Goal: Task Accomplishment & Management: Use online tool/utility

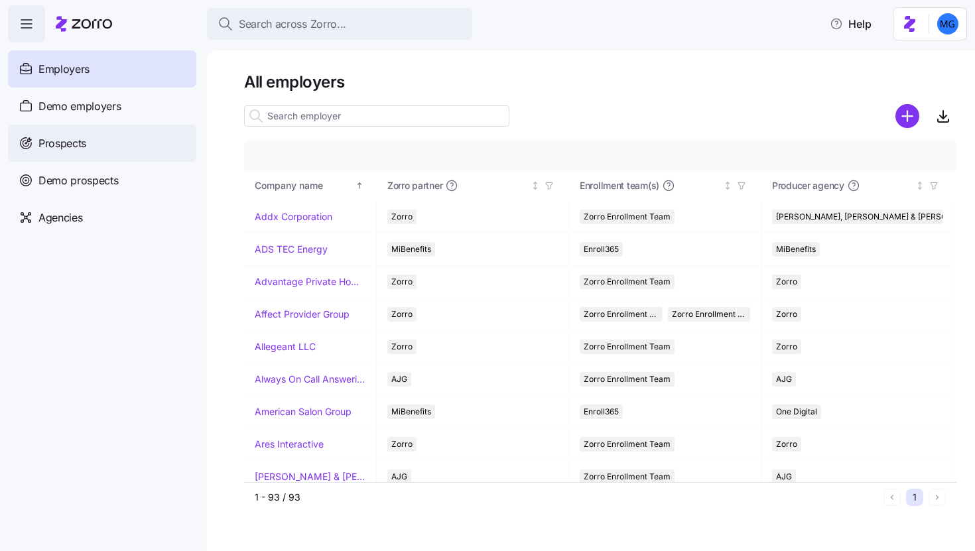
click at [111, 138] on div "Prospects" at bounding box center [102, 143] width 188 height 37
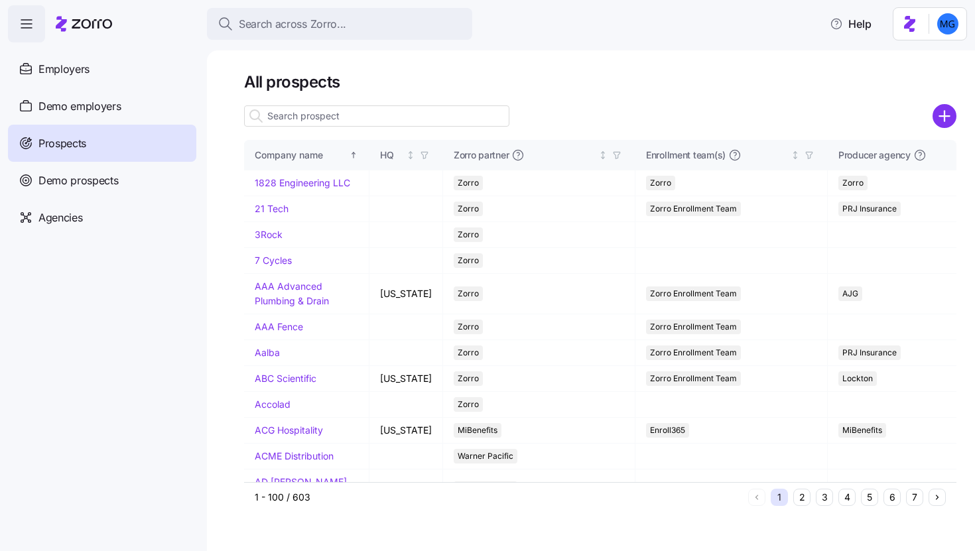
click at [436, 113] on input at bounding box center [376, 115] width 265 height 21
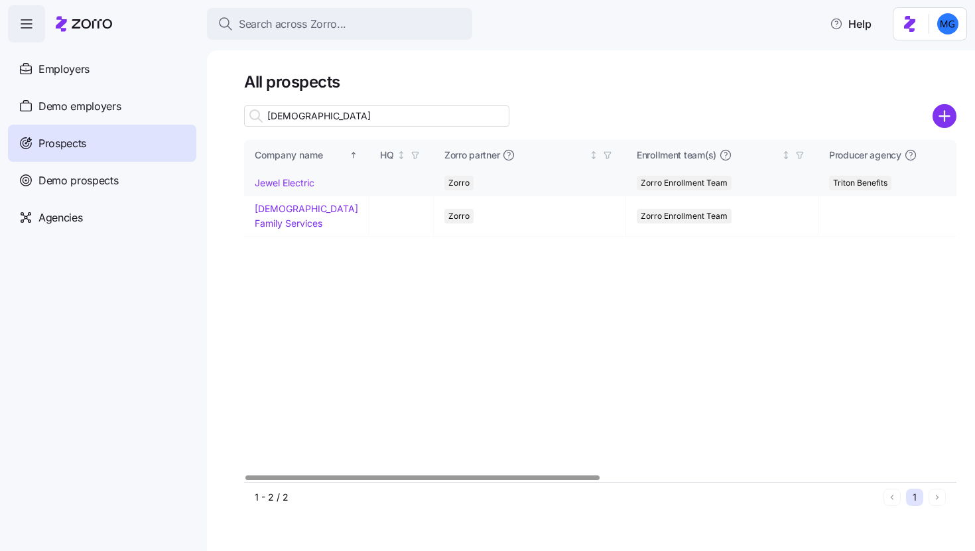
type input "jew"
click at [290, 184] on link "Jewel Electric" at bounding box center [285, 182] width 60 height 11
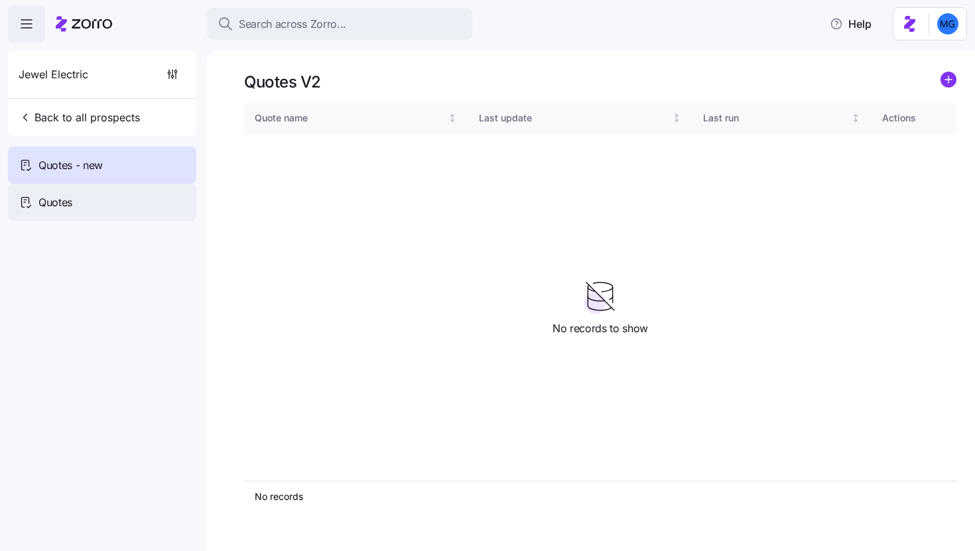
click at [164, 194] on div "Quotes" at bounding box center [102, 202] width 188 height 37
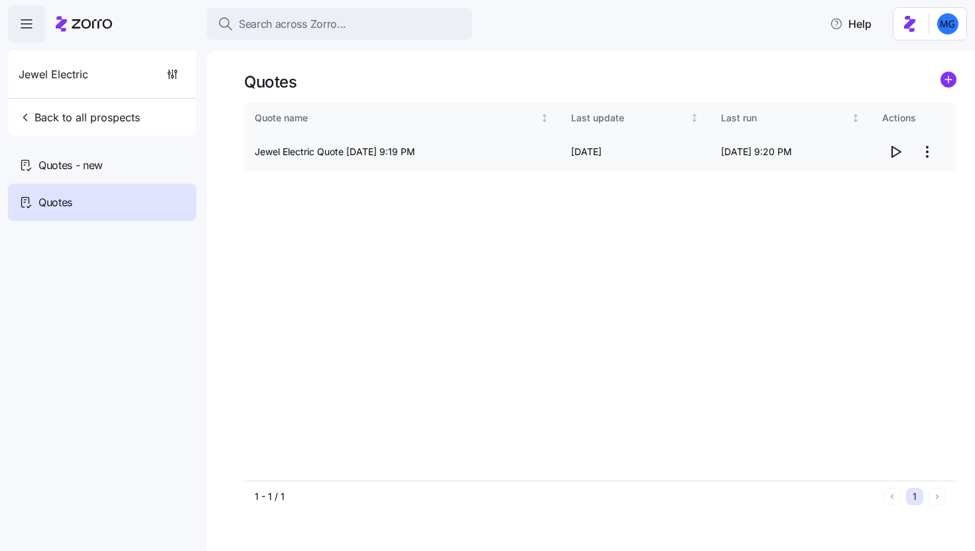
click at [895, 153] on icon "button" at bounding box center [895, 152] width 16 height 16
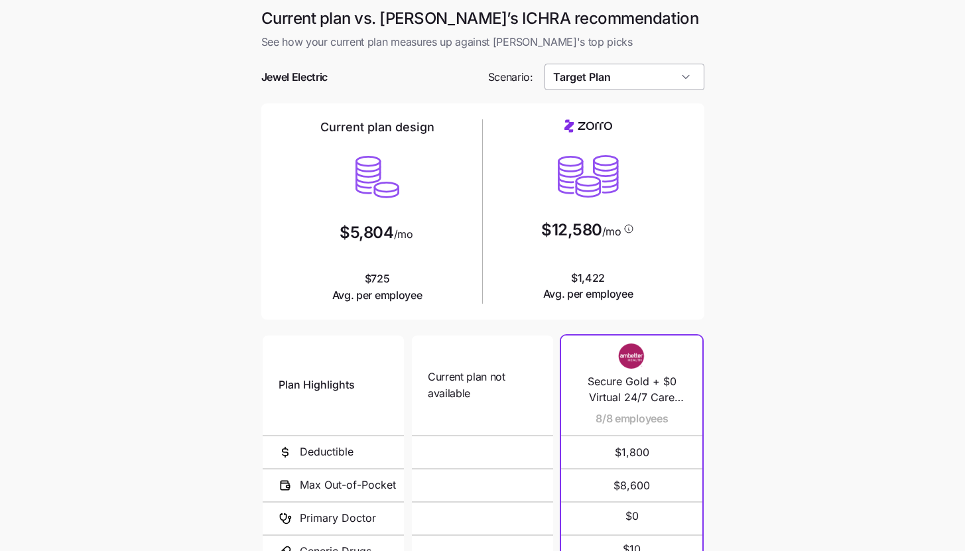
click at [662, 85] on input "Target Plan" at bounding box center [625, 77] width 160 height 27
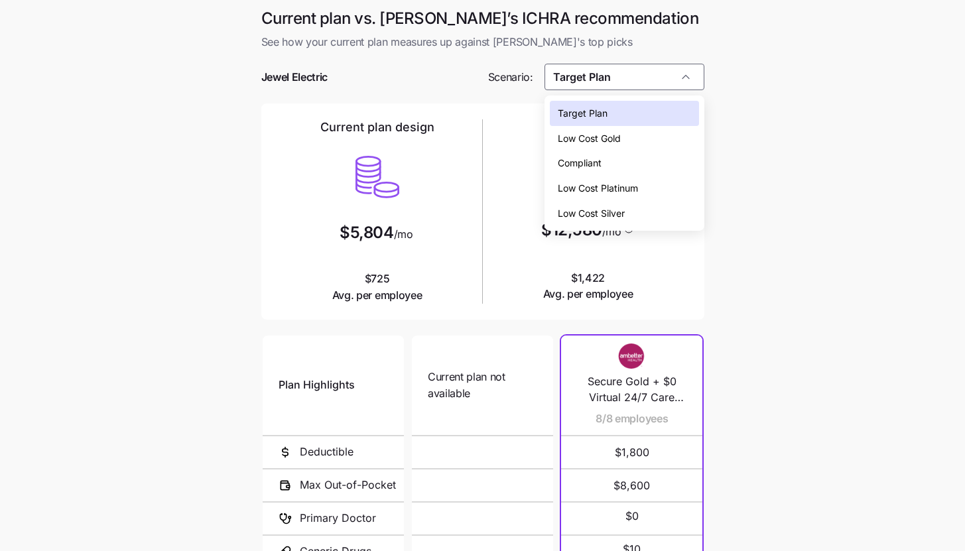
click at [637, 214] on div "Low Cost Silver" at bounding box center [624, 213] width 149 height 25
type input "Low Cost Silver"
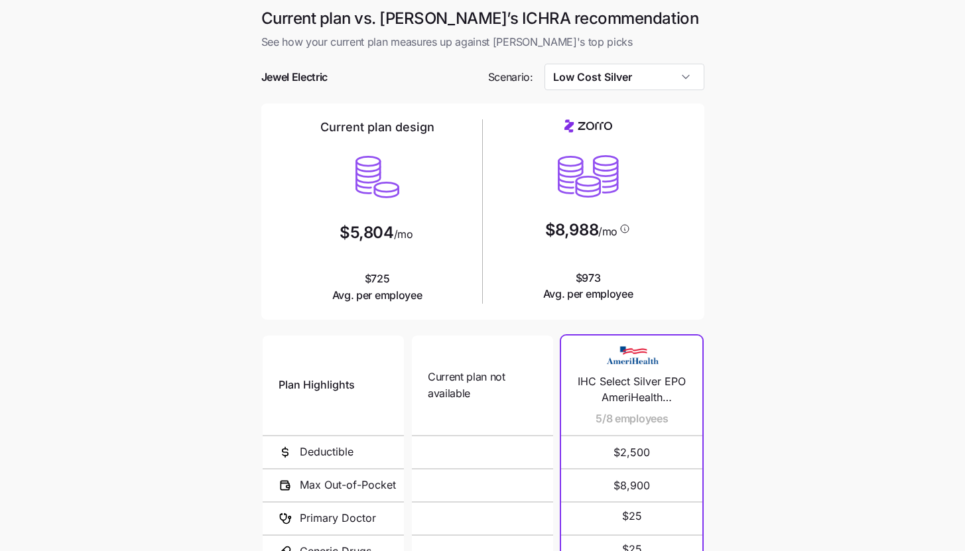
scroll to position [172, 0]
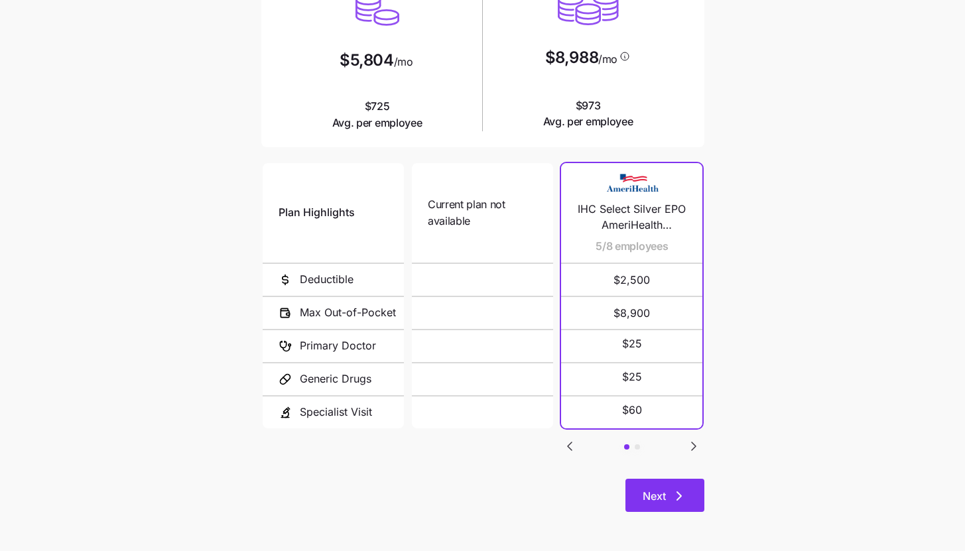
click at [653, 505] on button "Next" at bounding box center [664, 495] width 79 height 33
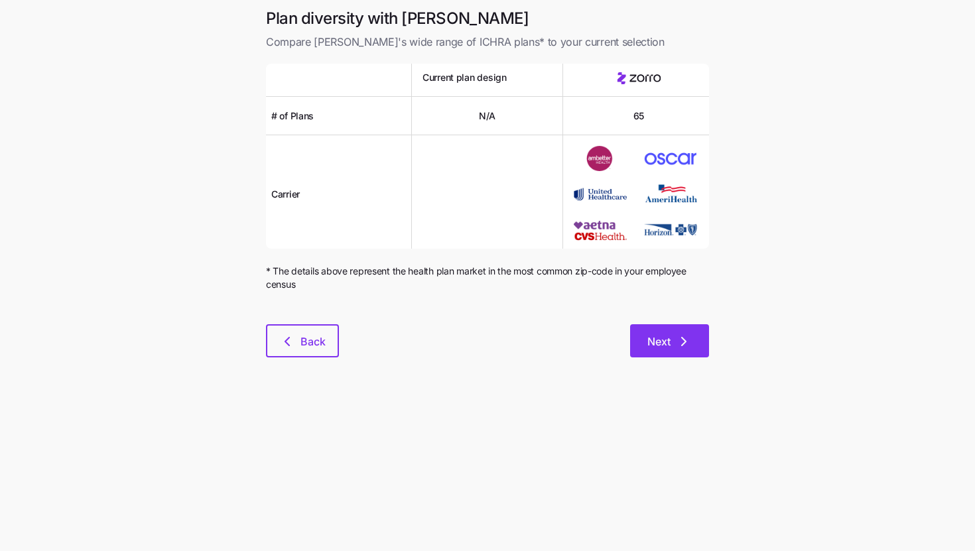
click at [691, 347] on icon "button" at bounding box center [684, 342] width 16 height 16
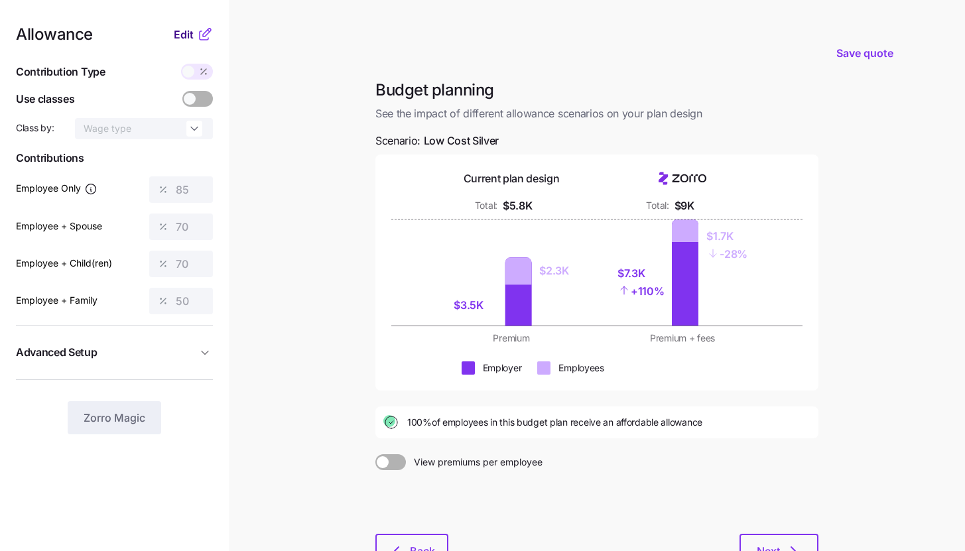
click at [183, 36] on span "Edit" at bounding box center [184, 35] width 20 height 16
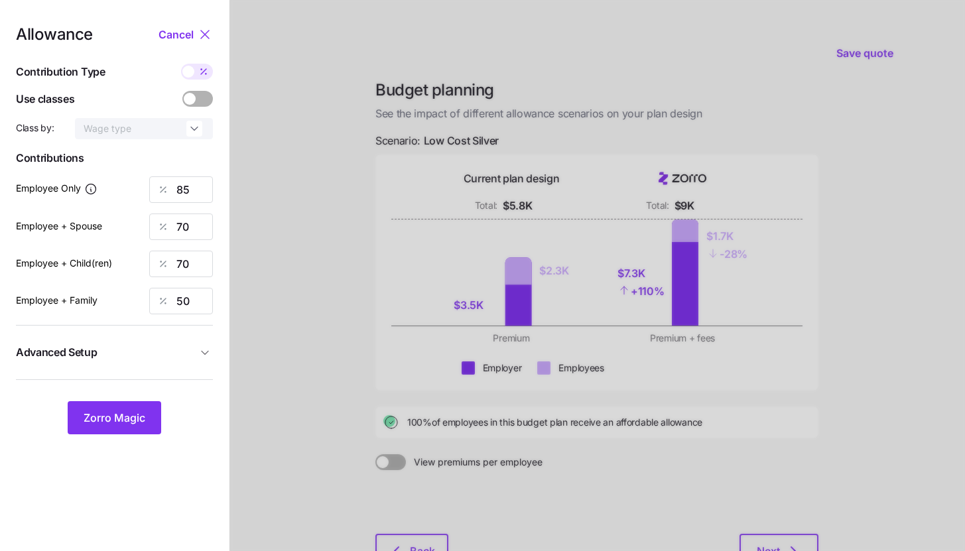
click at [193, 78] on div at bounding box center [197, 72] width 32 height 16
click at [181, 64] on input "checkbox" at bounding box center [181, 64] width 0 height 0
type input "686"
type input "1130"
type input "828"
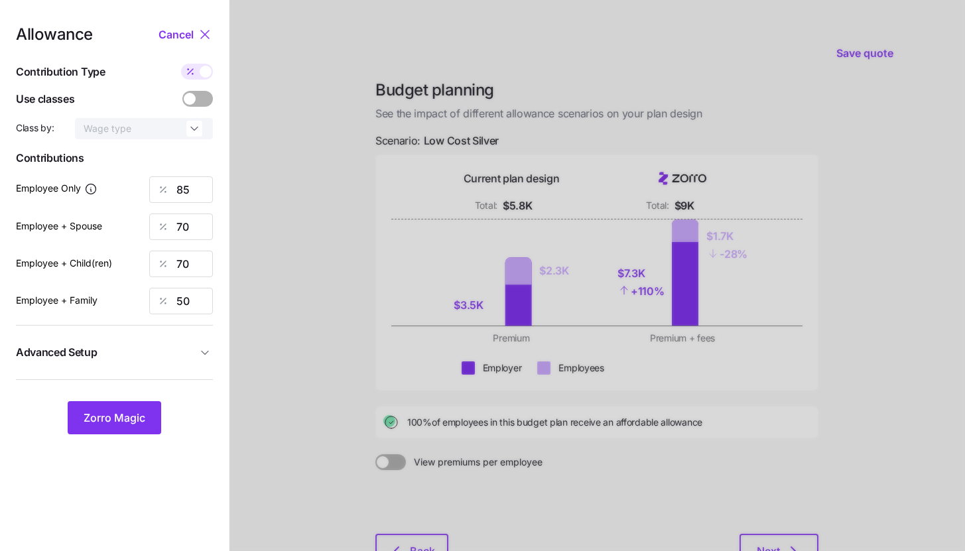
type input "995"
click at [201, 189] on input "686" at bounding box center [181, 189] width 64 height 27
type input "300"
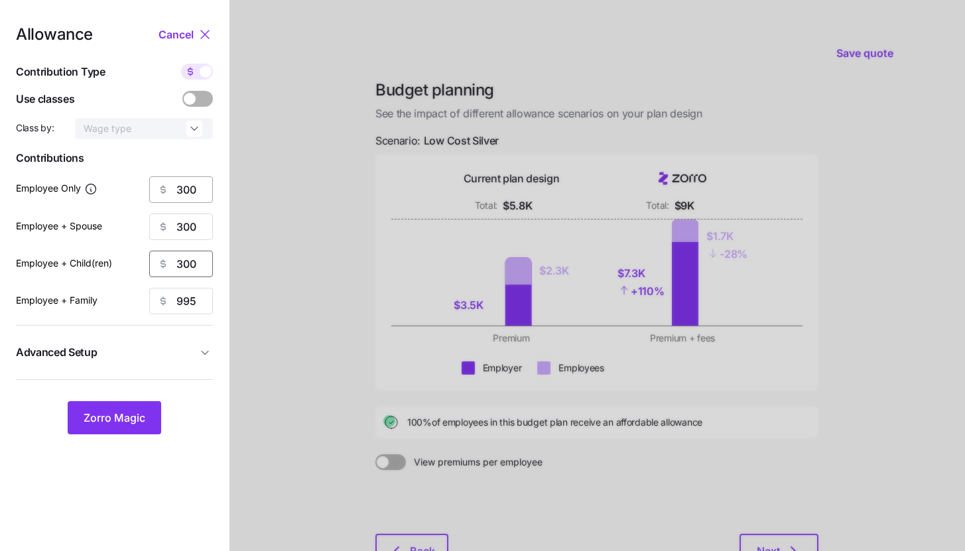
type input "300"
click at [149, 360] on span "Advanced Setup" at bounding box center [106, 352] width 181 height 17
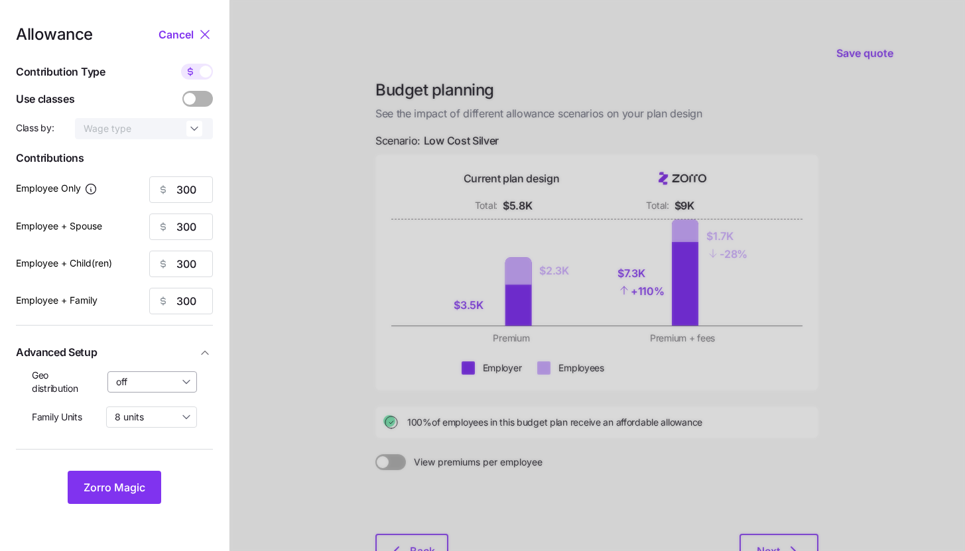
click at [153, 387] on input "off" at bounding box center [152, 381] width 90 height 21
click at [144, 457] on span "By state (2)" at bounding box center [145, 459] width 51 height 15
type input "By state (2)"
click at [135, 475] on button "Zorro Magic" at bounding box center [115, 487] width 94 height 33
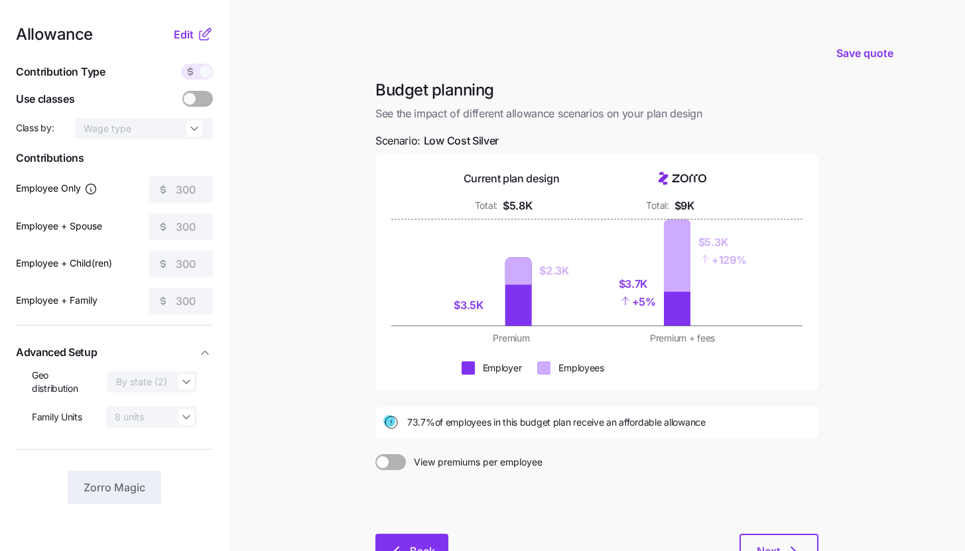
click at [425, 544] on span "Back" at bounding box center [422, 551] width 25 height 16
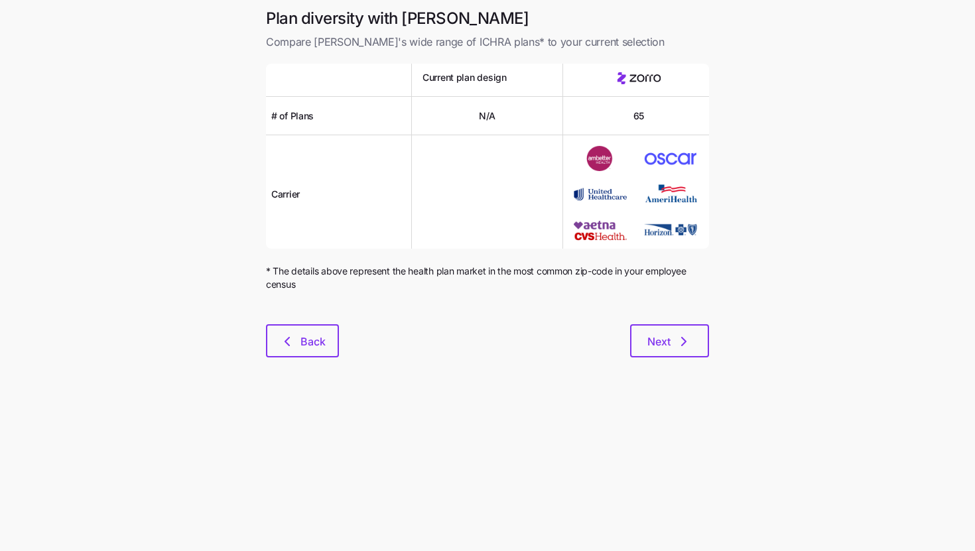
click at [341, 359] on div "Plan diversity with Zorro Compare Zorro's wide range of ICHRA plans* to your cu…" at bounding box center [487, 190] width 464 height 365
click at [335, 354] on button "Back" at bounding box center [302, 340] width 73 height 33
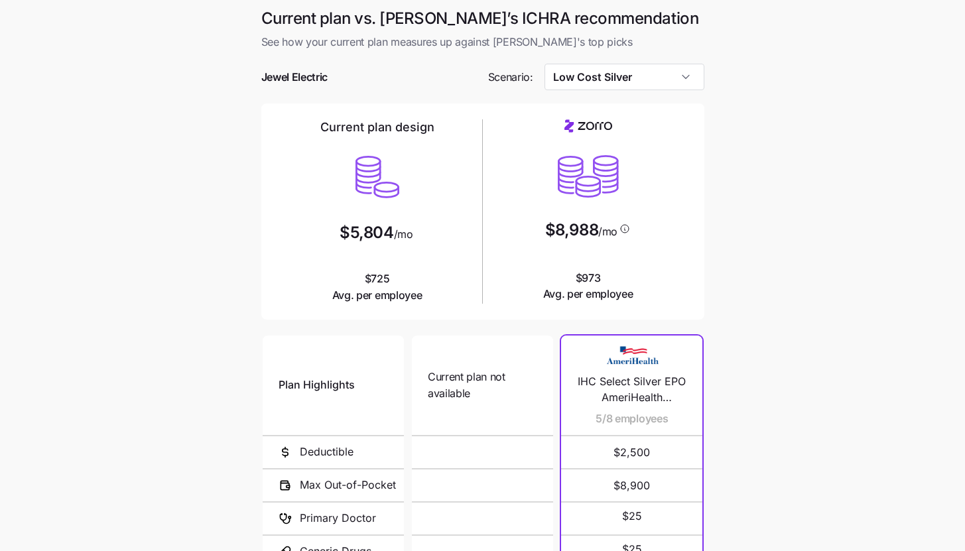
scroll to position [172, 0]
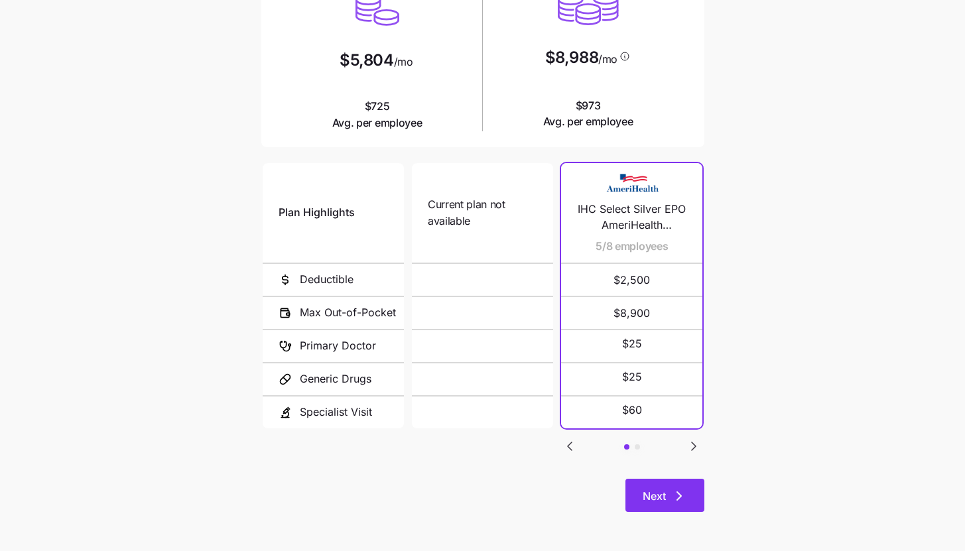
click at [670, 499] on span "Next" at bounding box center [665, 496] width 44 height 16
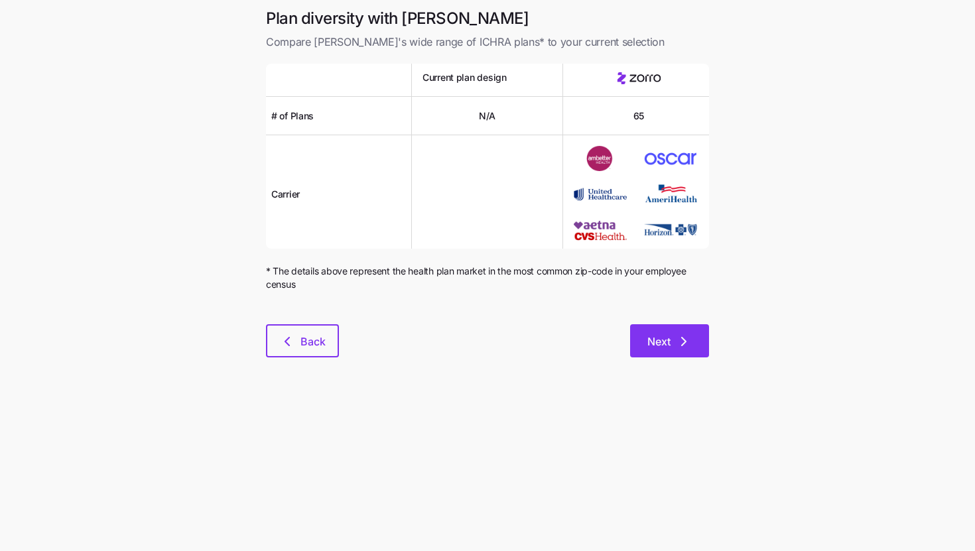
click at [688, 332] on button "Next" at bounding box center [669, 340] width 79 height 33
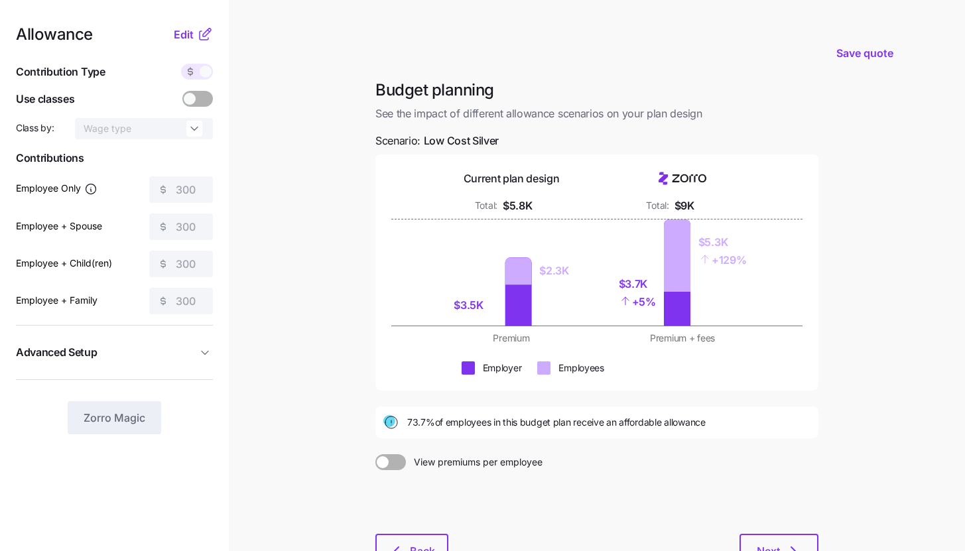
click at [200, 36] on icon at bounding box center [204, 35] width 9 height 9
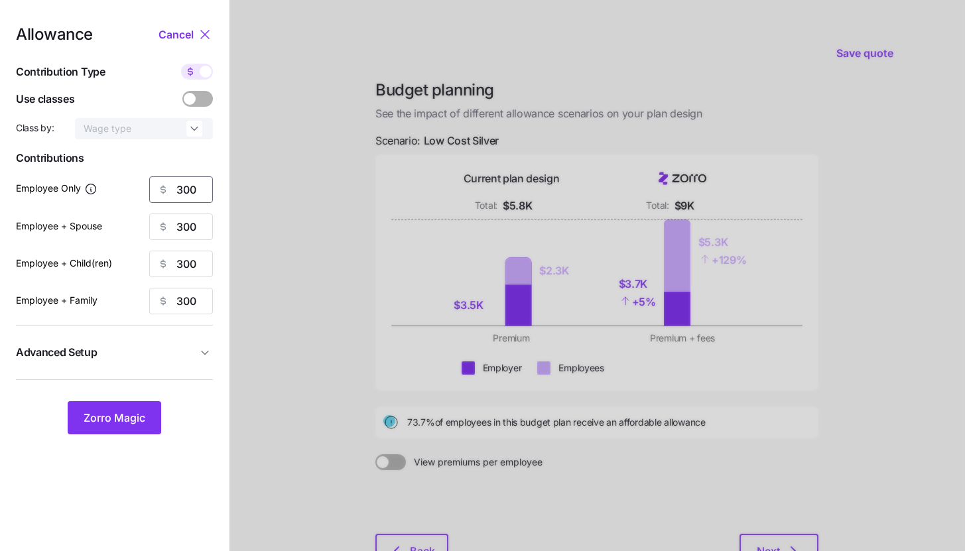
click at [204, 189] on input "300" at bounding box center [181, 189] width 64 height 27
type input "500"
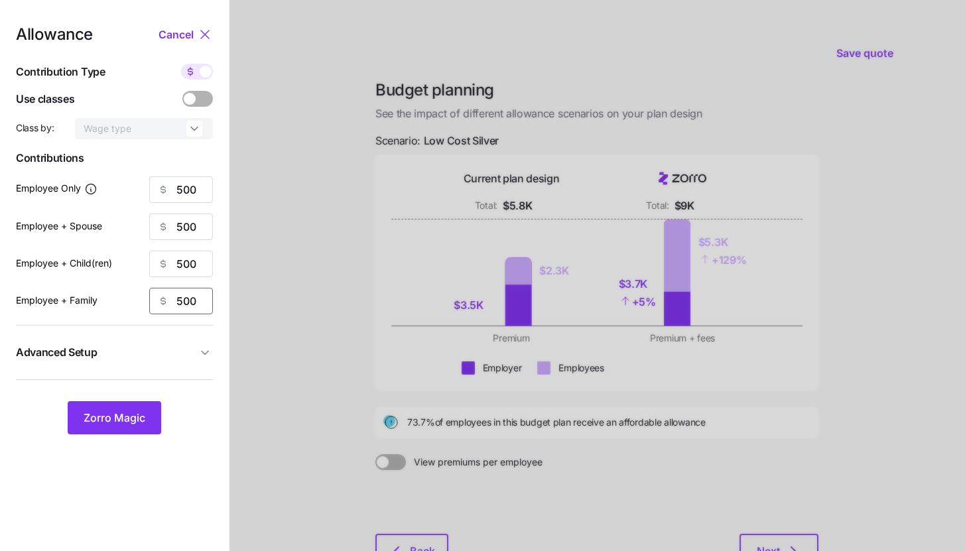
type input "500"
click at [113, 359] on span "Advanced Setup" at bounding box center [106, 352] width 181 height 17
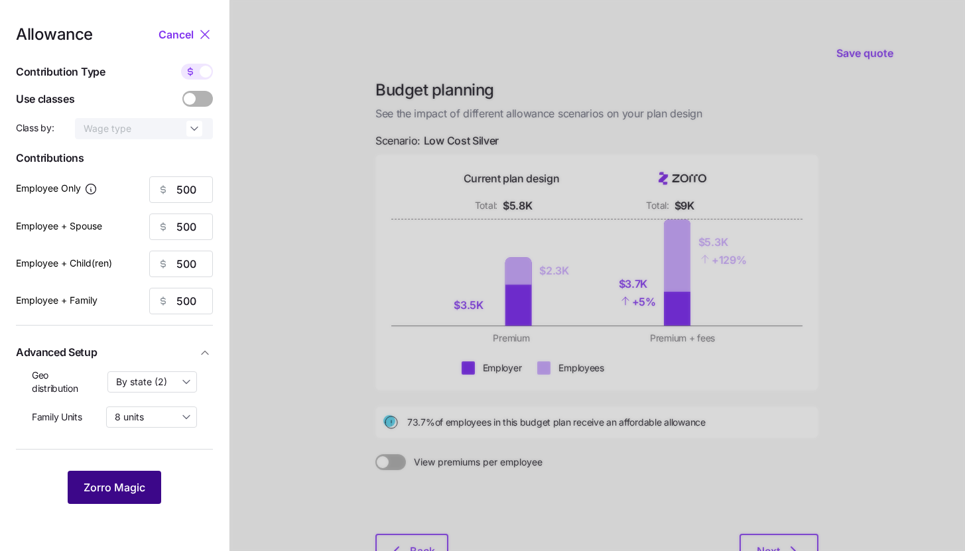
click at [117, 480] on span "Zorro Magic" at bounding box center [115, 488] width 62 height 16
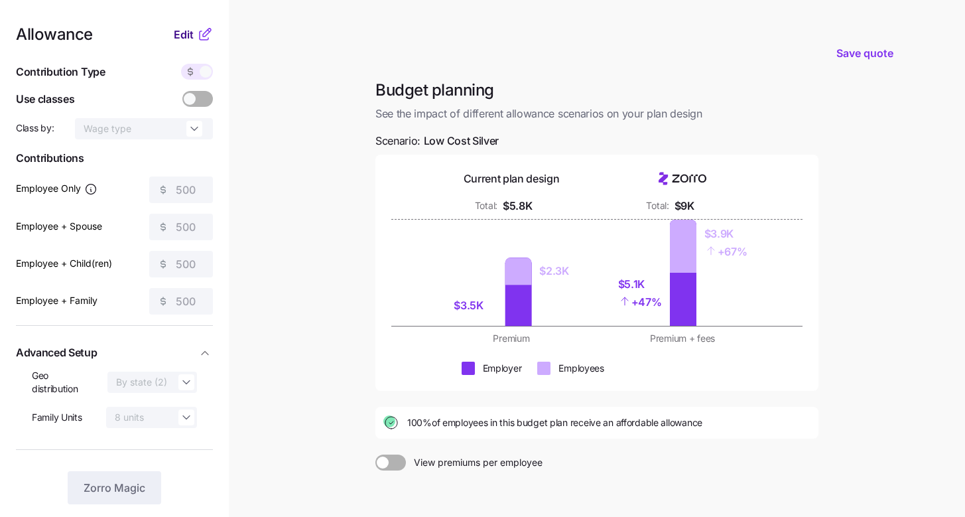
click at [182, 36] on span "Edit" at bounding box center [184, 35] width 20 height 16
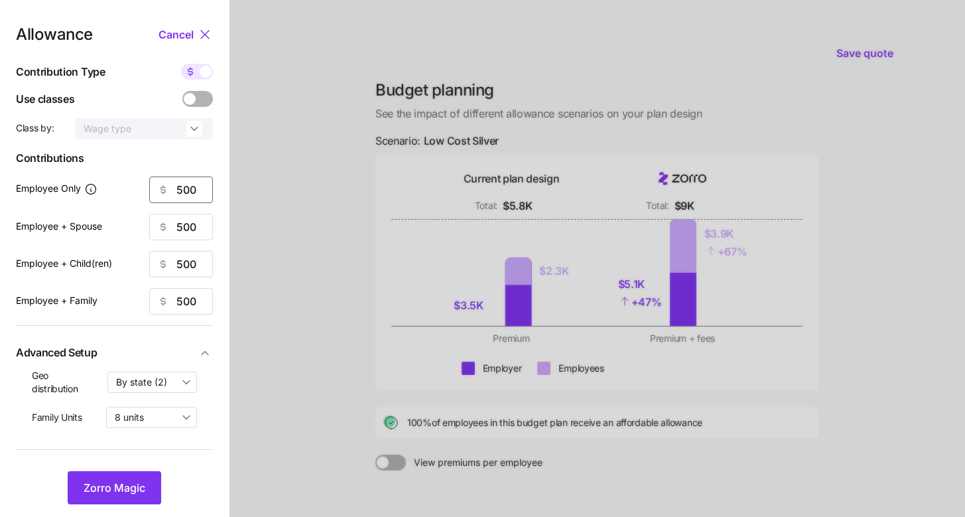
click at [198, 197] on input "500" at bounding box center [181, 189] width 64 height 27
type input "300"
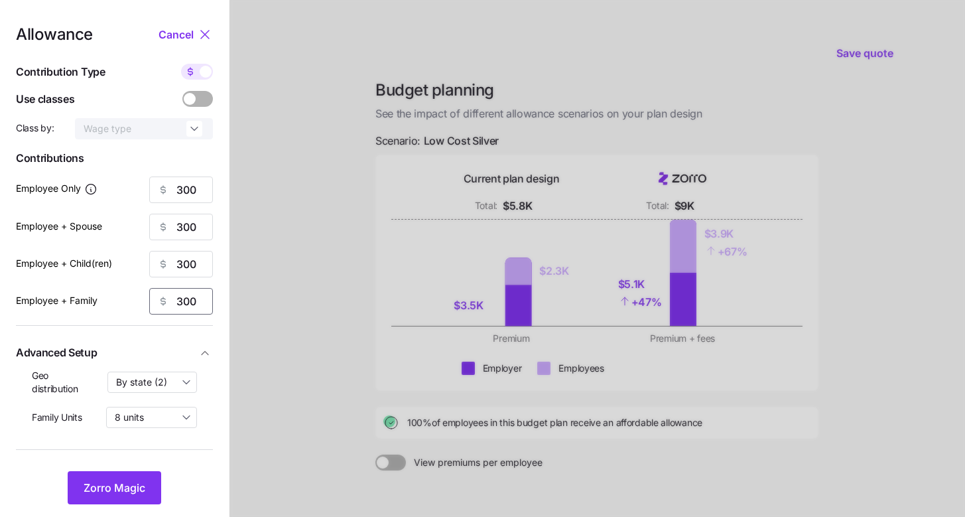
type input "300"
click at [113, 462] on div "Allowance Cancel Contribution Type Use classes Class by: Wage type Contribution…" at bounding box center [114, 266] width 197 height 478
click at [114, 481] on span "Zorro Magic" at bounding box center [115, 488] width 62 height 16
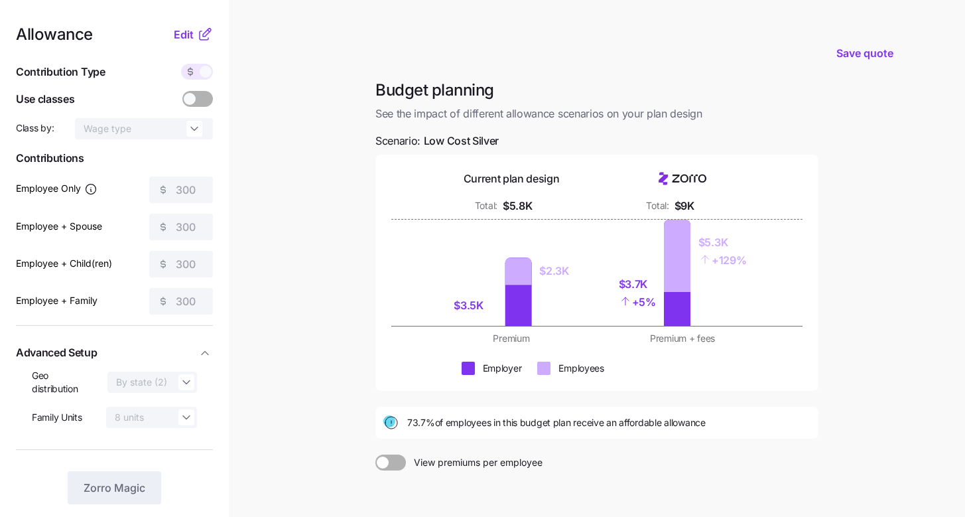
click at [204, 34] on icon at bounding box center [207, 33] width 8 height 8
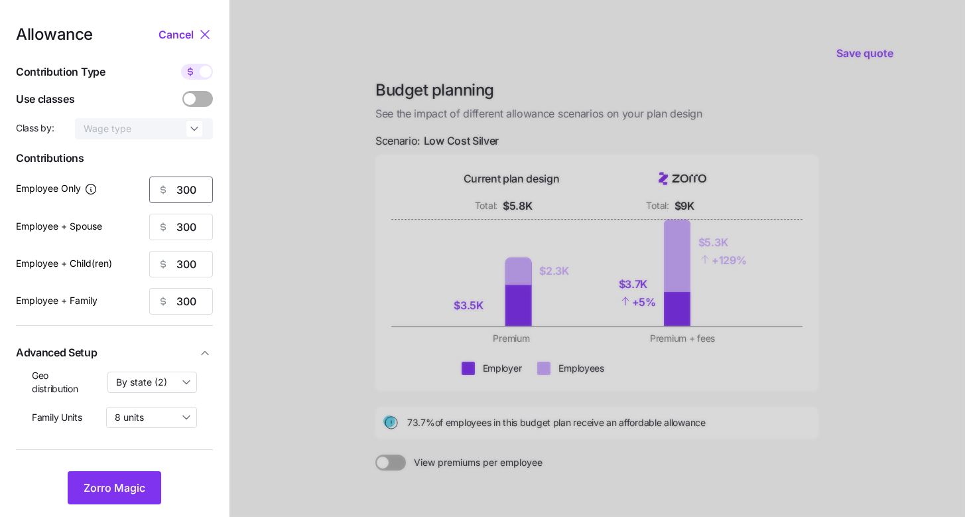
click at [190, 193] on input "300" at bounding box center [181, 189] width 64 height 27
type input "500"
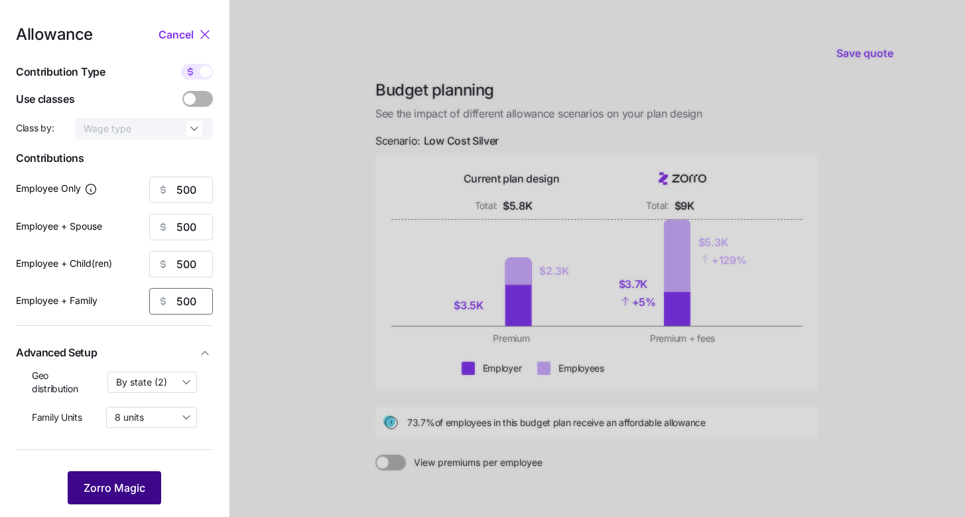
type input "500"
click at [135, 494] on span "Zorro Magic" at bounding box center [115, 488] width 62 height 16
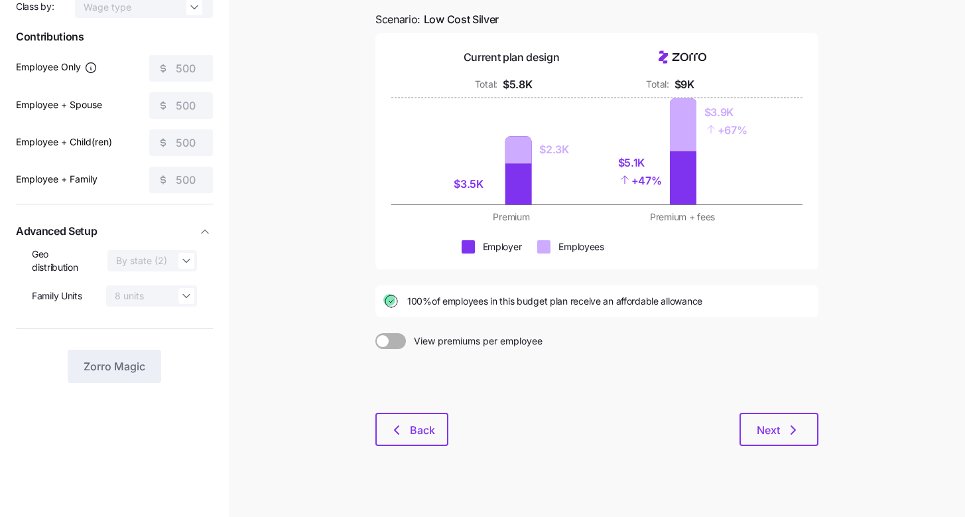
scroll to position [133, 0]
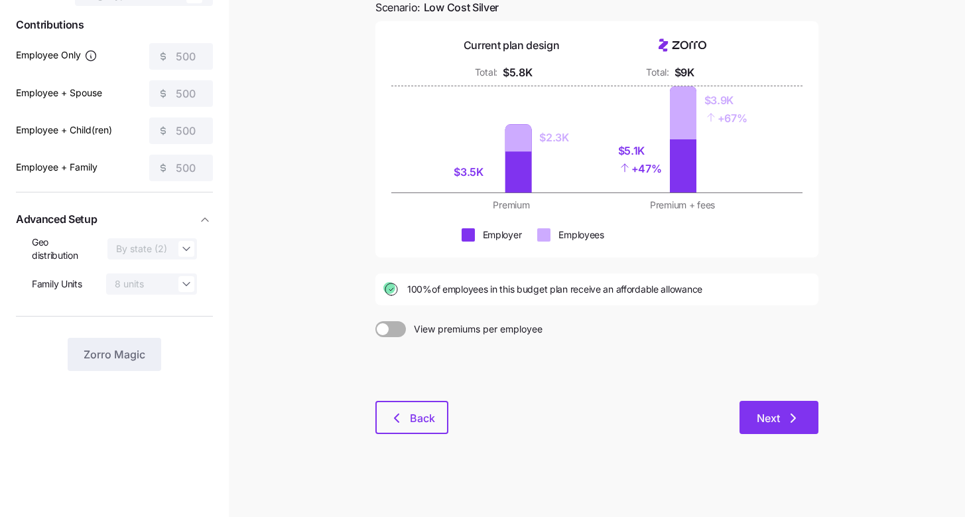
click at [782, 419] on span "Next" at bounding box center [779, 418] width 44 height 16
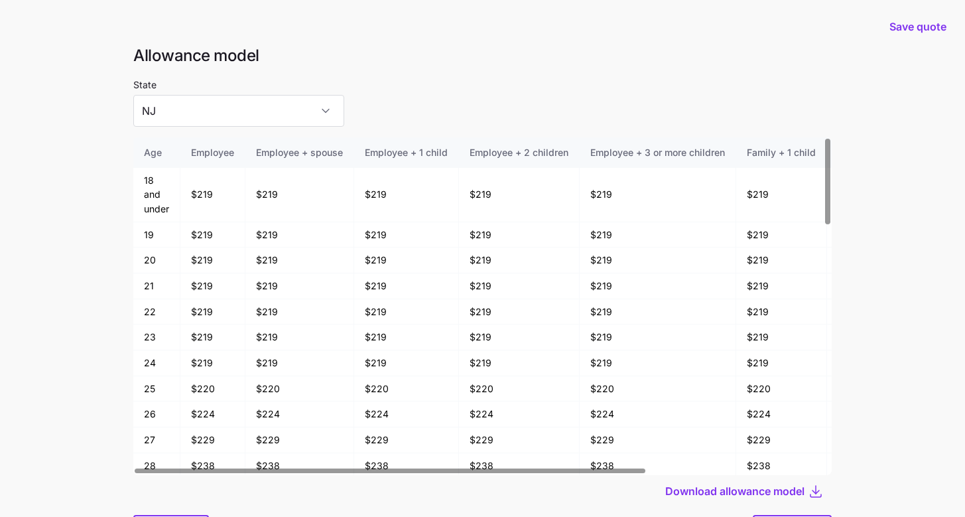
scroll to position [71, 0]
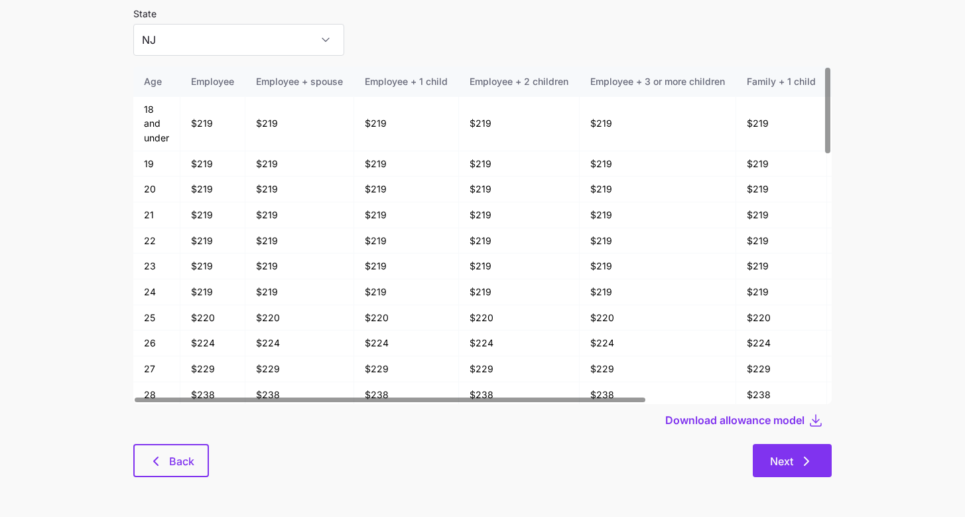
click at [810, 465] on icon "button" at bounding box center [807, 461] width 16 height 16
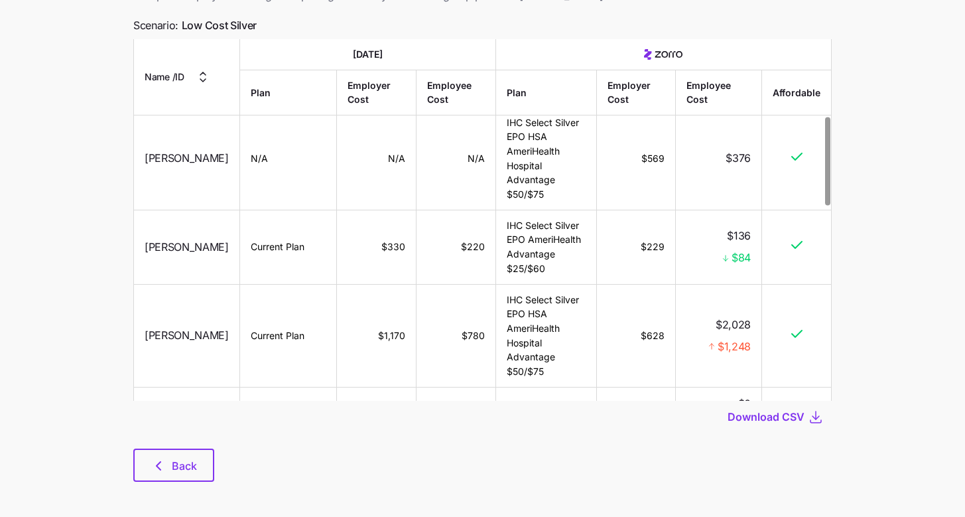
scroll to position [326, 0]
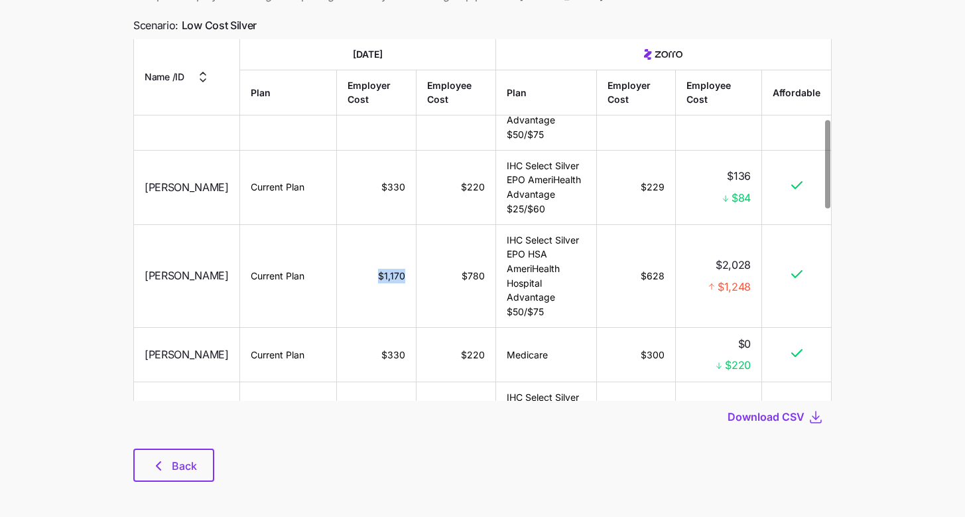
drag, startPoint x: 369, startPoint y: 282, endPoint x: 399, endPoint y: 281, distance: 29.9
click at [399, 281] on td "$1,170" at bounding box center [376, 275] width 79 height 103
drag, startPoint x: 718, startPoint y: 269, endPoint x: 751, endPoint y: 269, distance: 32.5
click at [751, 271] on td "$2,028 $1,248" at bounding box center [719, 275] width 86 height 103
click at [746, 297] on td "$2,028 $1,248" at bounding box center [719, 275] width 86 height 103
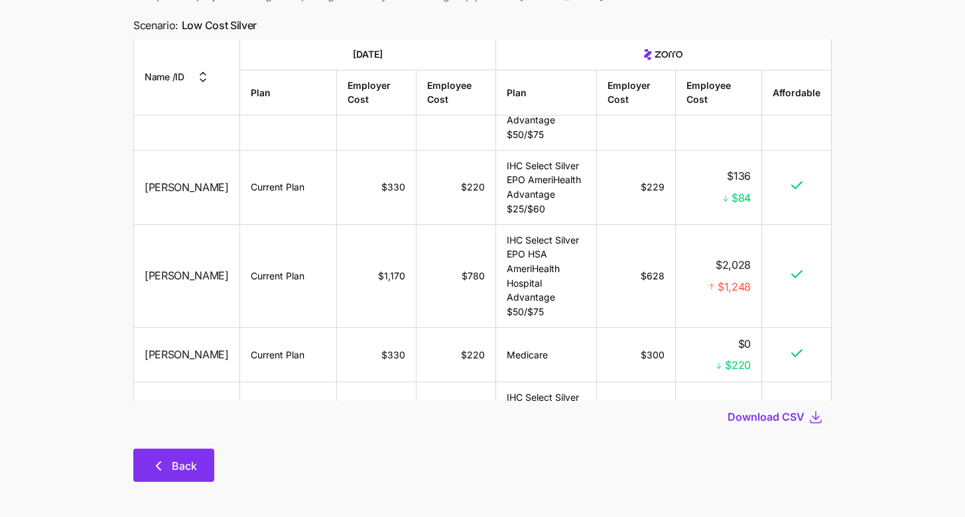
click at [192, 462] on span "Back" at bounding box center [184, 466] width 25 height 16
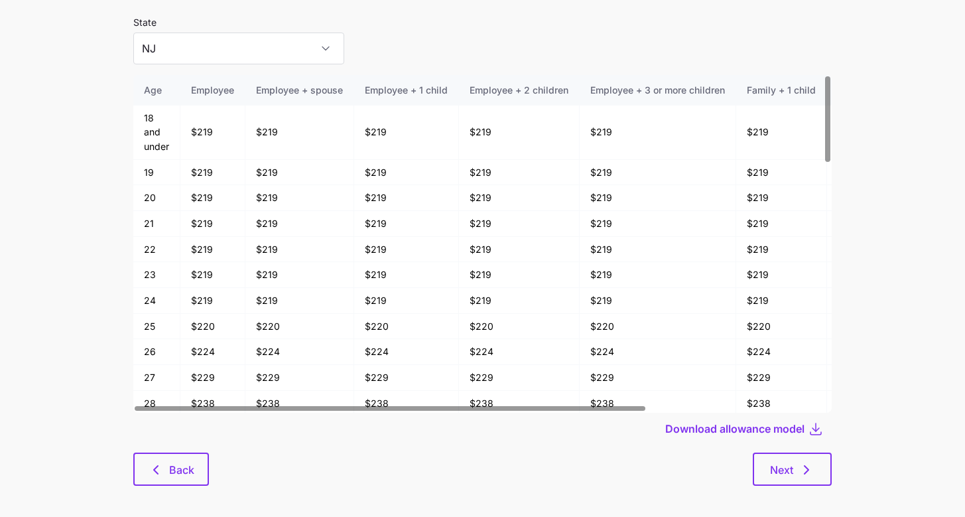
scroll to position [71, 0]
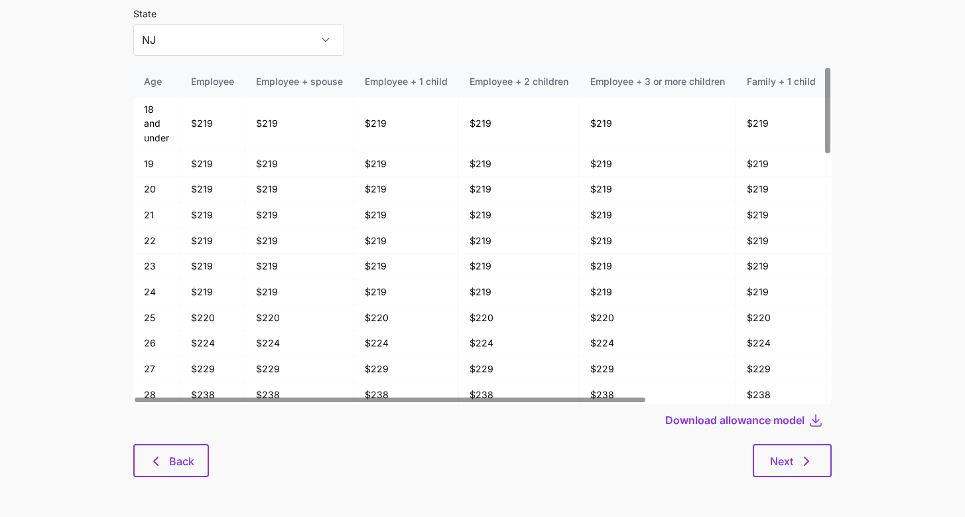
click at [153, 436] on div at bounding box center [482, 440] width 698 height 8
click at [155, 454] on icon "button" at bounding box center [156, 461] width 16 height 16
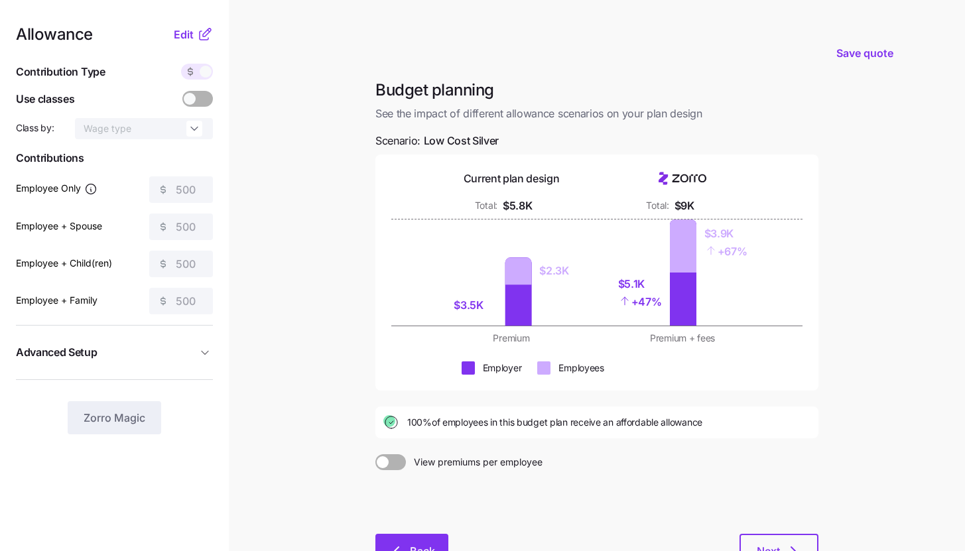
click at [388, 542] on button "Back" at bounding box center [411, 550] width 73 height 33
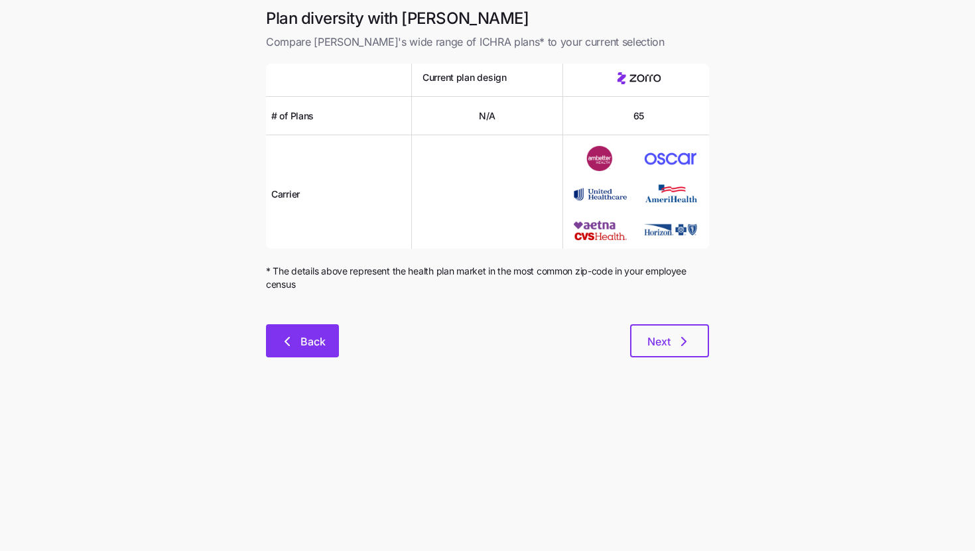
click at [317, 343] on span "Back" at bounding box center [312, 342] width 25 height 16
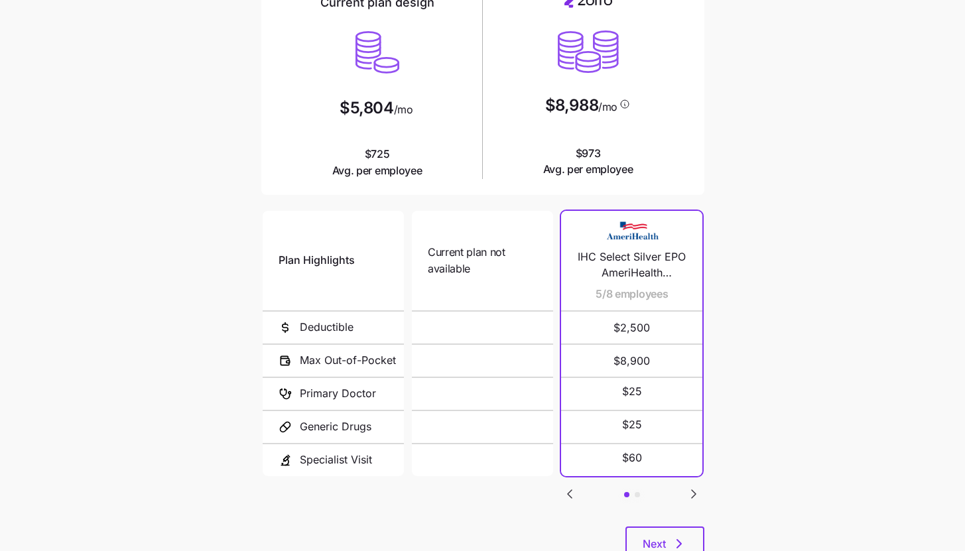
scroll to position [124, 0]
click at [696, 487] on icon "Go to next slide" at bounding box center [694, 495] width 16 height 16
click at [572, 492] on icon "Go to previous slide" at bounding box center [570, 495] width 16 height 16
click at [653, 538] on span "Next" at bounding box center [654, 545] width 23 height 16
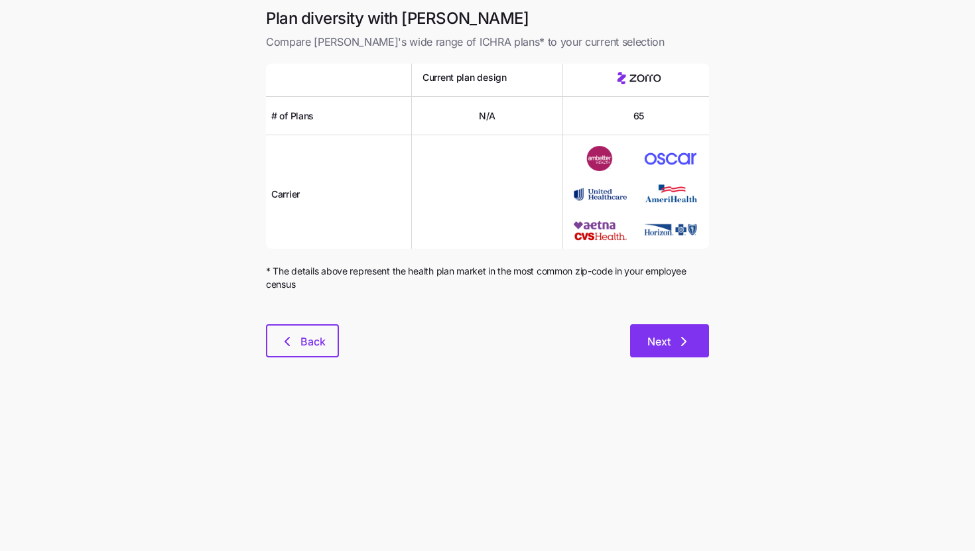
click at [673, 346] on span "Next" at bounding box center [669, 342] width 44 height 16
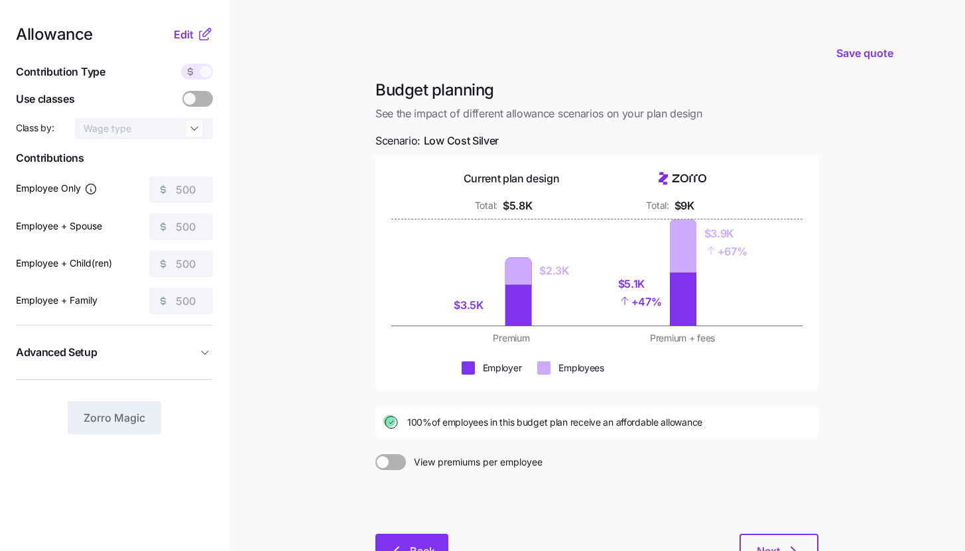
click at [388, 539] on button "Back" at bounding box center [411, 550] width 73 height 33
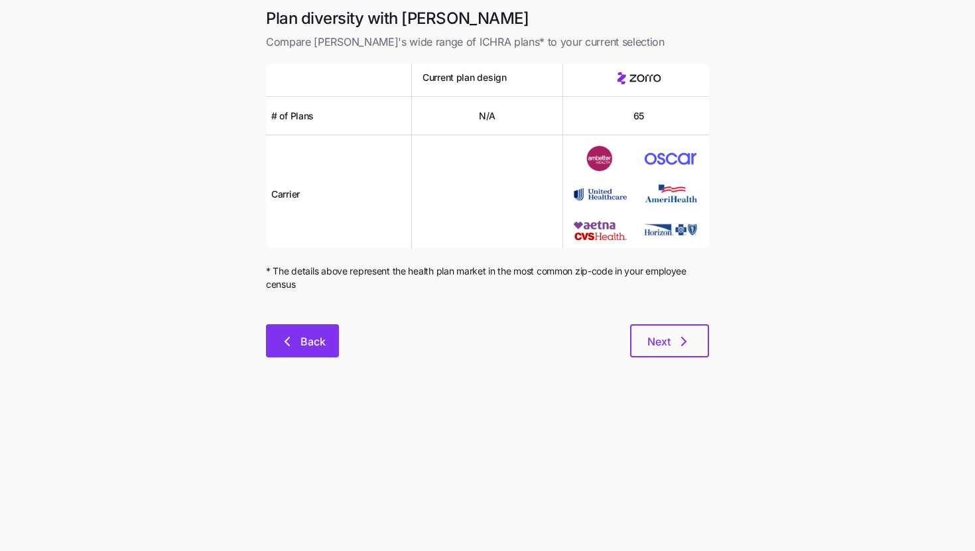
click at [320, 341] on span "Back" at bounding box center [312, 342] width 25 height 16
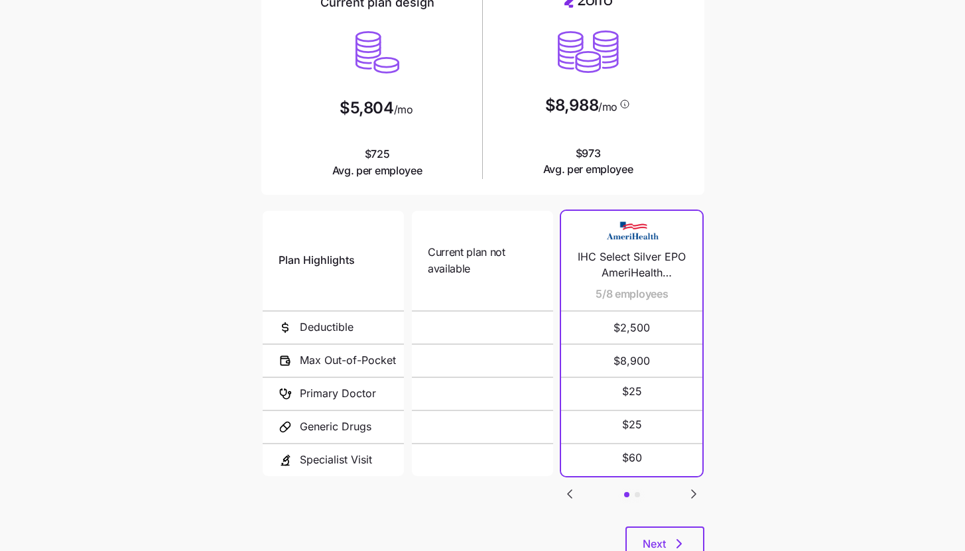
scroll to position [172, 0]
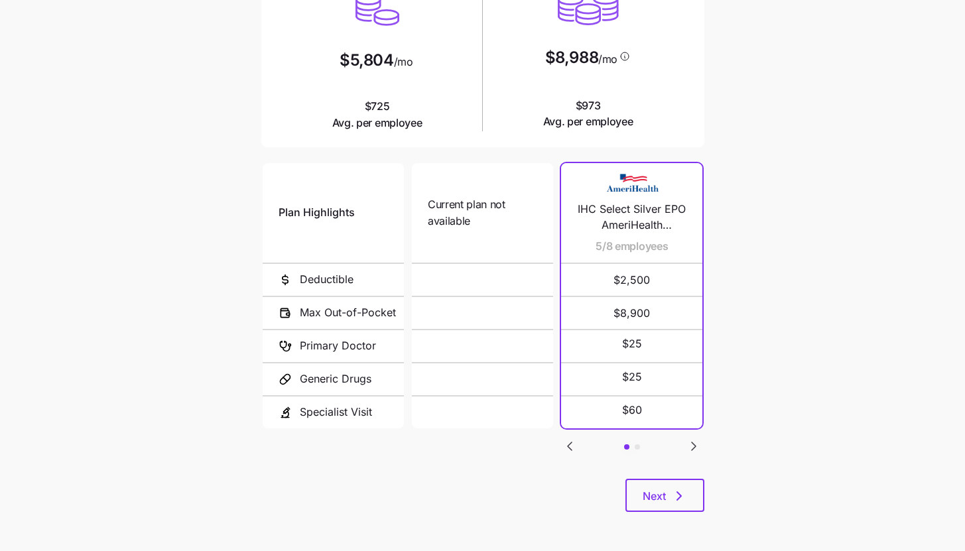
click at [700, 442] on icon "Go to next slide" at bounding box center [694, 446] width 16 height 16
click at [570, 438] on icon "Go to previous slide" at bounding box center [570, 446] width 16 height 16
click at [692, 442] on icon "Go to next slide" at bounding box center [694, 446] width 4 height 8
click at [687, 489] on button "Next" at bounding box center [664, 495] width 79 height 33
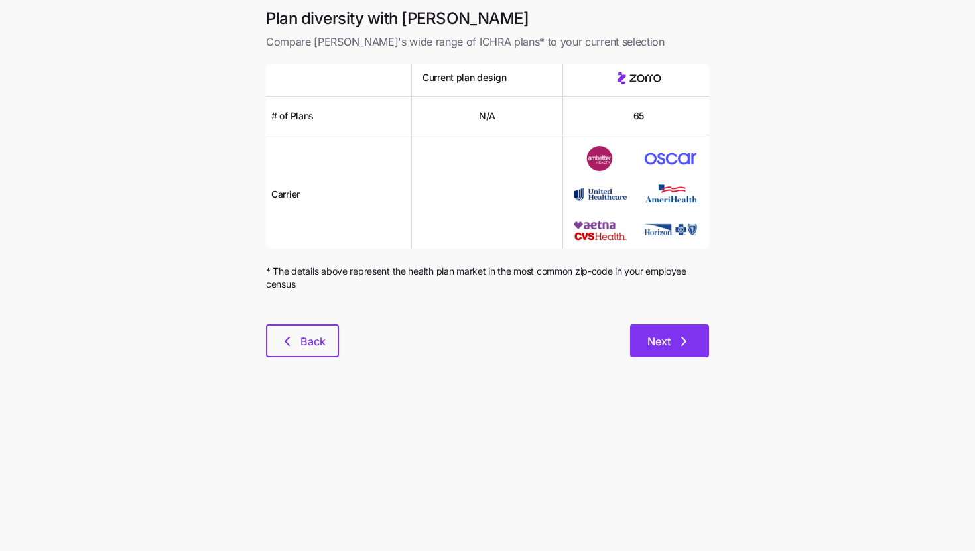
click at [679, 343] on icon "button" at bounding box center [684, 342] width 16 height 16
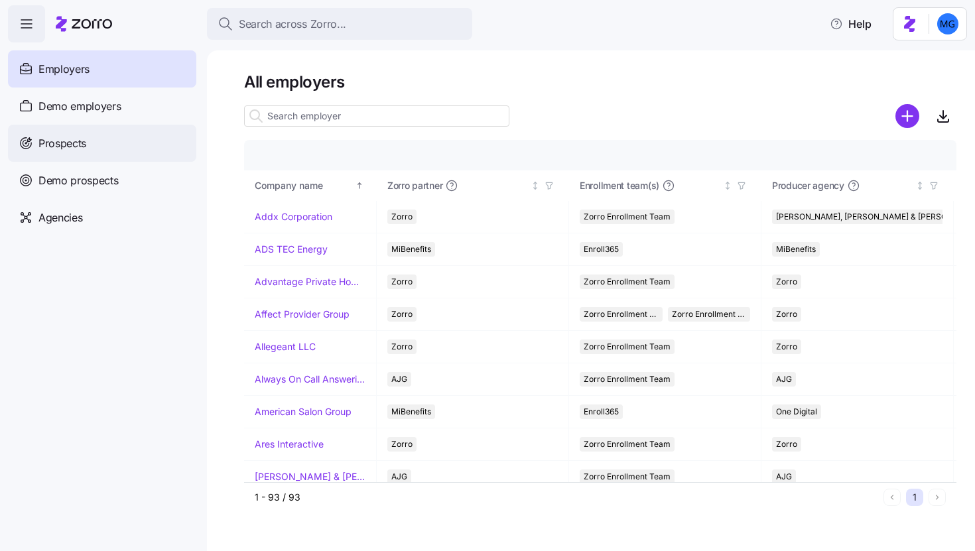
click at [141, 151] on div "Prospects" at bounding box center [102, 143] width 188 height 37
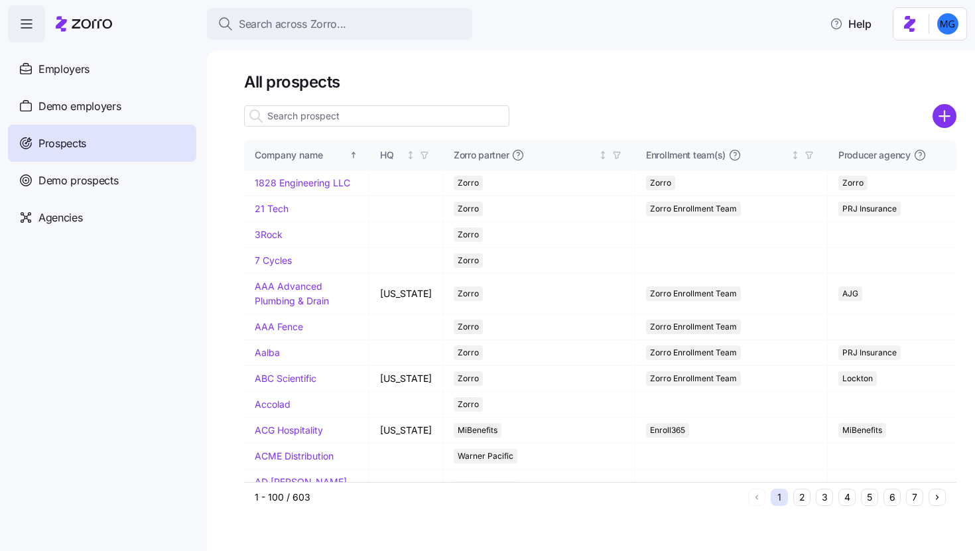
click at [409, 115] on input at bounding box center [376, 115] width 265 height 21
type input "a"
click at [409, 110] on input at bounding box center [376, 115] width 265 height 21
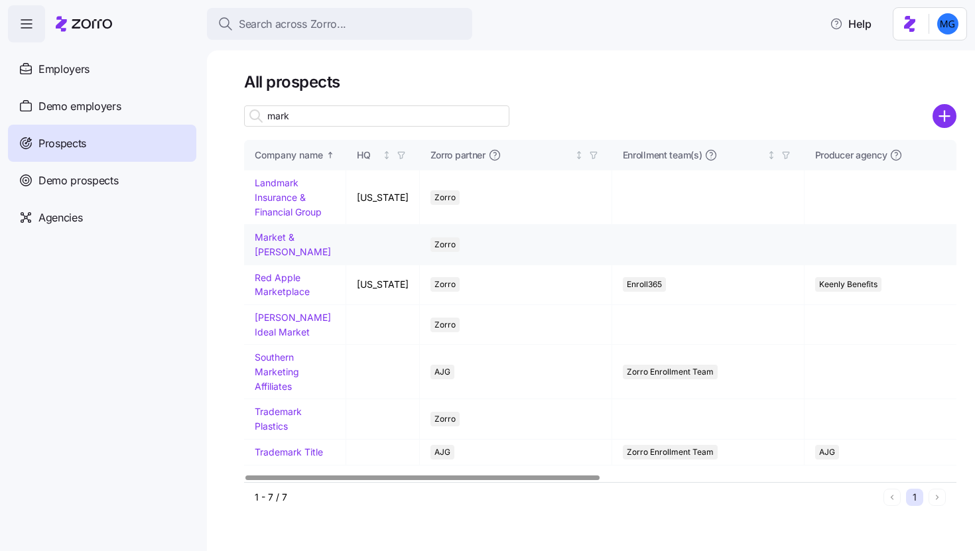
type input "mark"
click at [298, 235] on link "Market & [PERSON_NAME]" at bounding box center [293, 244] width 76 height 26
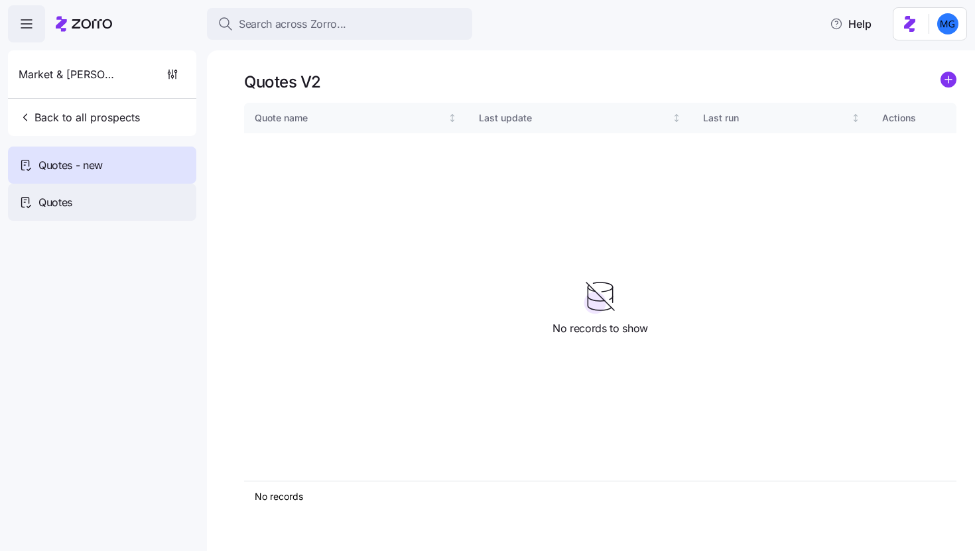
click at [139, 210] on div "Quotes" at bounding box center [102, 202] width 188 height 37
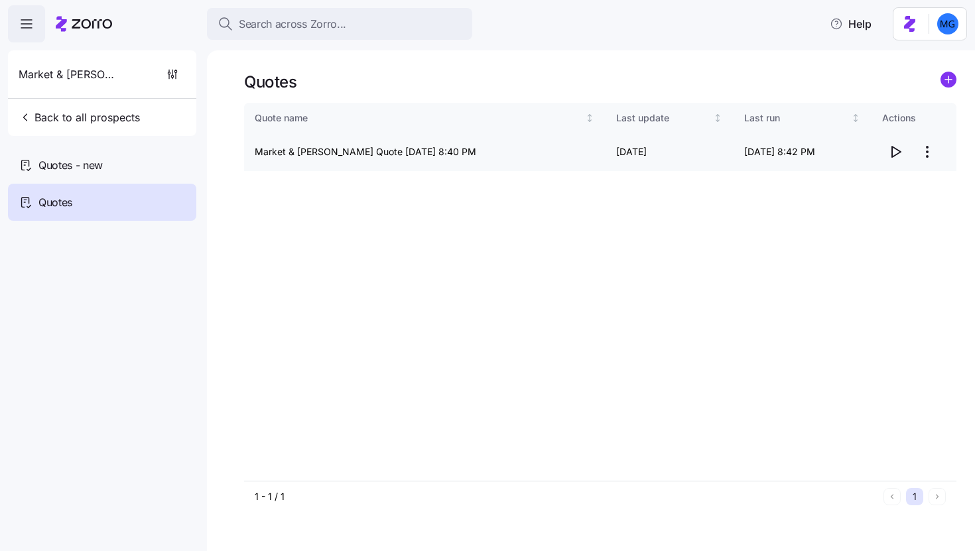
click at [897, 152] on icon "button" at bounding box center [895, 152] width 16 height 16
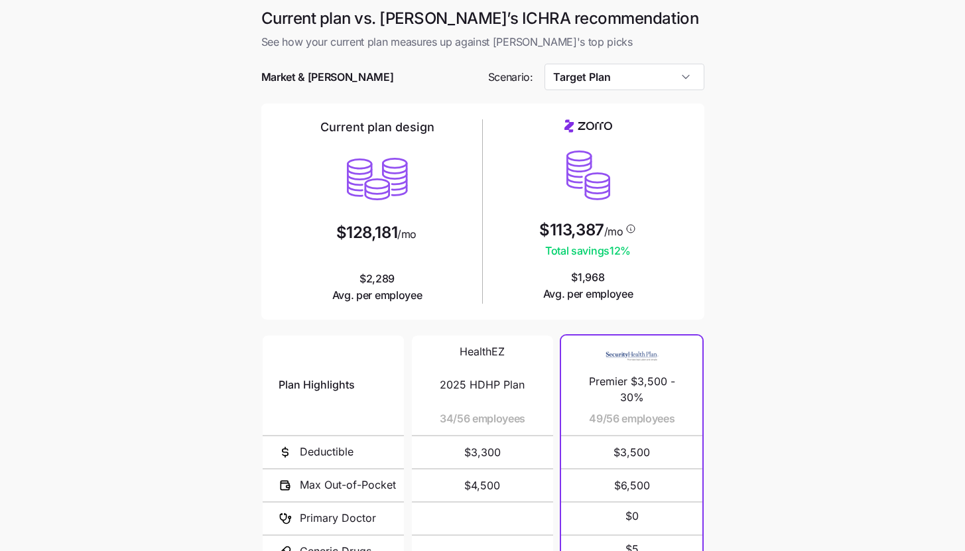
scroll to position [172, 0]
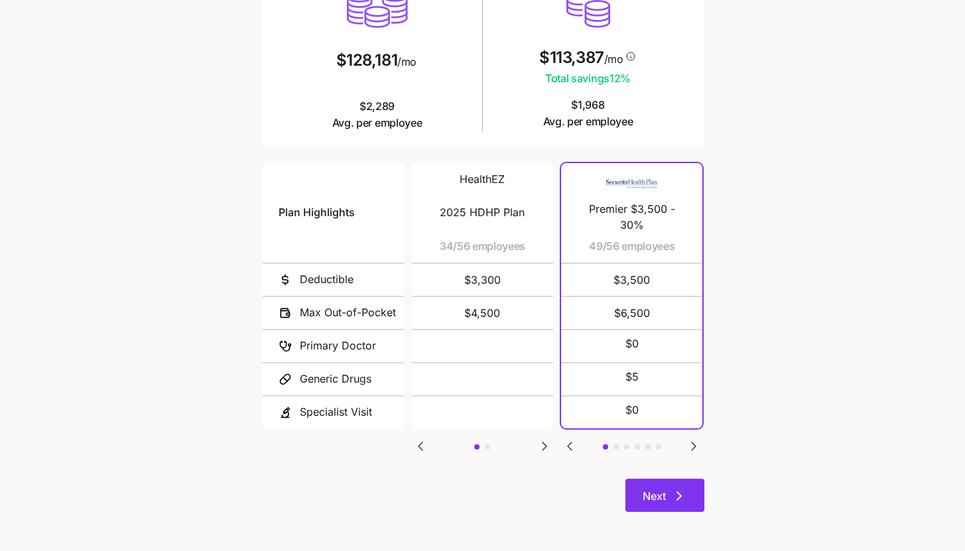
click at [670, 490] on span "Next" at bounding box center [665, 496] width 44 height 16
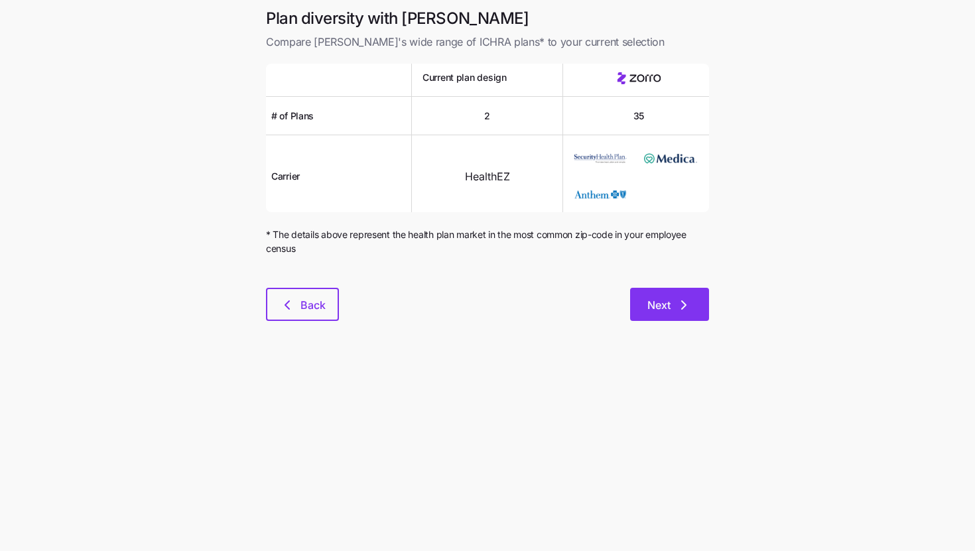
click at [668, 316] on button "Next" at bounding box center [669, 304] width 79 height 33
